Goal: Find specific page/section: Find specific page/section

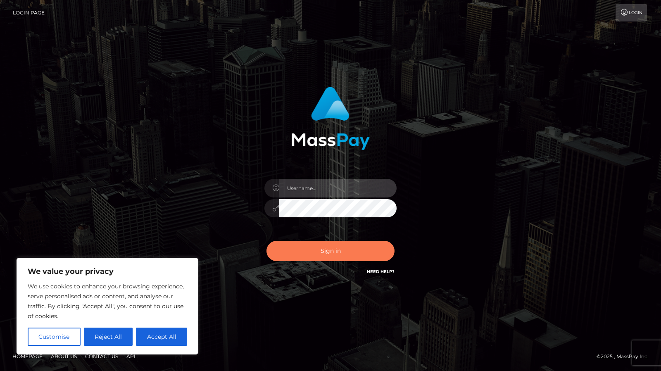
type input "m.zimmerman"
click at [324, 252] on button "Sign in" at bounding box center [331, 251] width 128 height 20
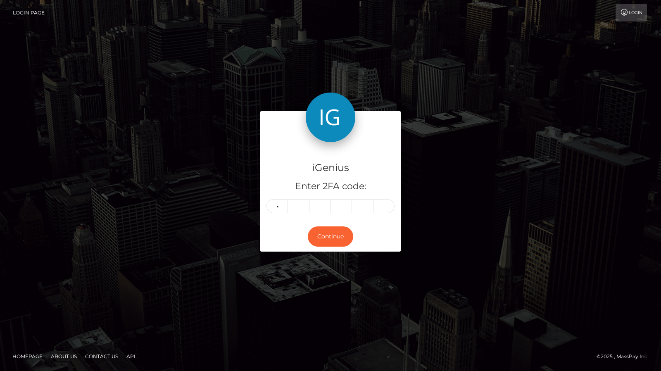
type input "7"
type input "0"
type input "9"
type input "8"
type input "4"
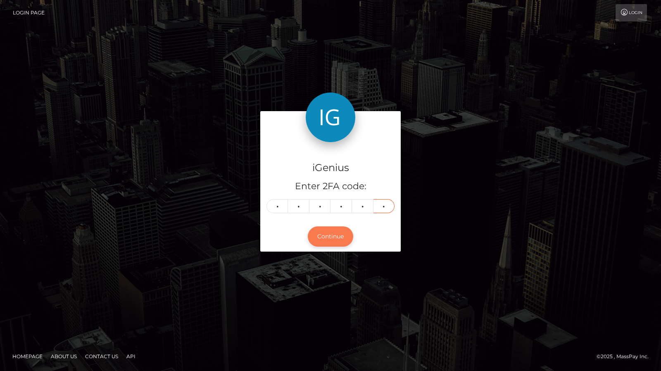
type input "1"
click at [318, 241] on button "Continue" at bounding box center [330, 237] width 45 height 20
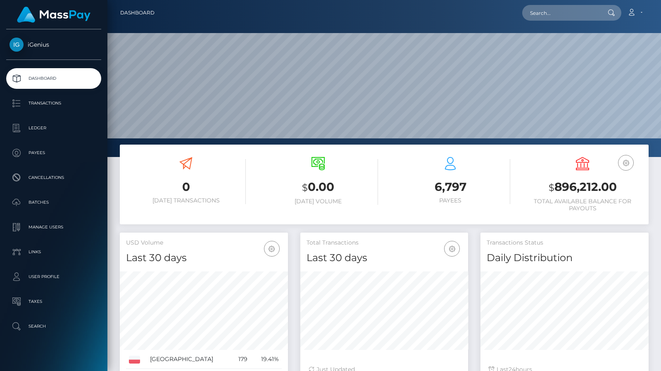
scroll to position [146, 168]
click at [562, 10] on input "text" at bounding box center [561, 13] width 78 height 16
paste input "988740"
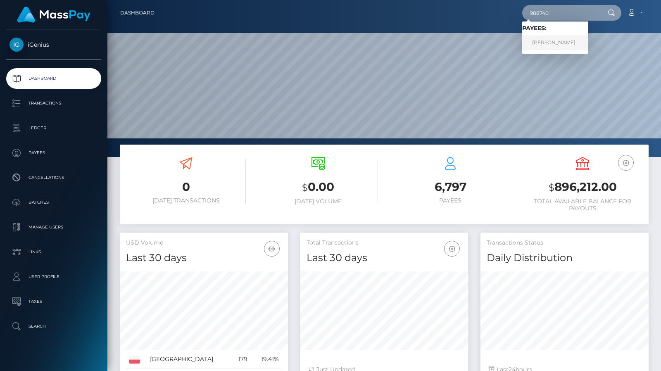
type input "988740"
click at [559, 48] on link "[PERSON_NAME]" at bounding box center [555, 42] width 66 height 15
